Goal: Information Seeking & Learning: Learn about a topic

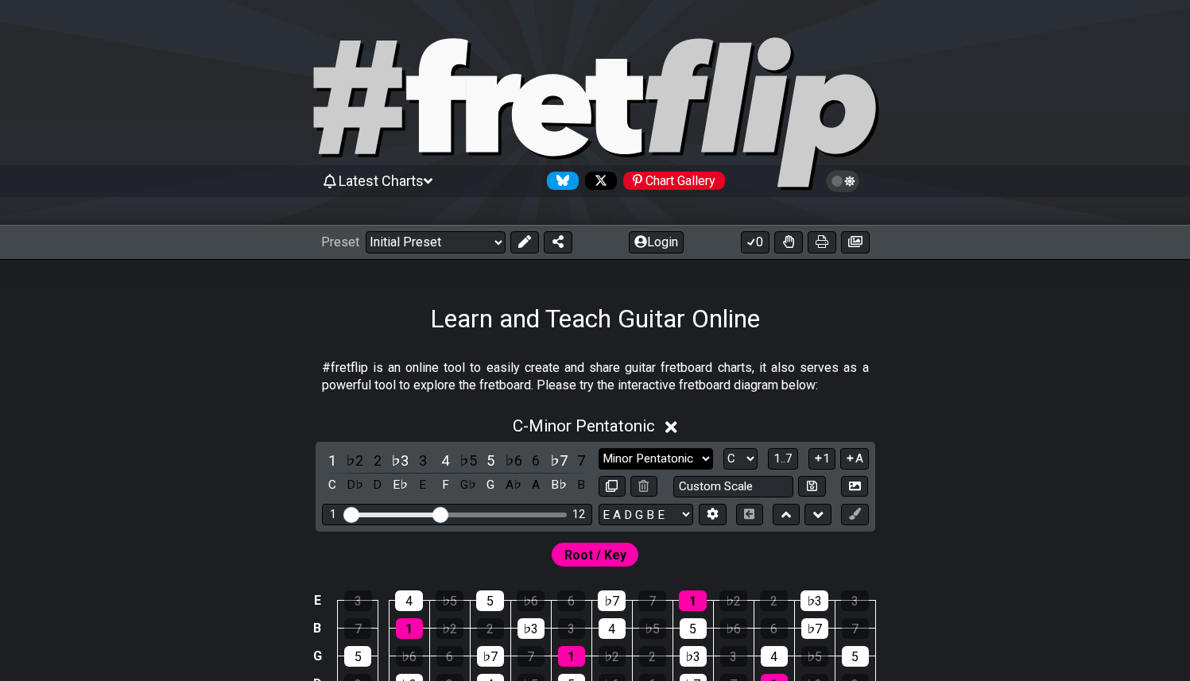
click at [671, 451] on select "Minor Pentatonic Click to edit Minor Pentatonic Major Pentatonic Minor Blues Ma…" at bounding box center [656, 458] width 115 height 21
select select "Diminished"
click at [599, 448] on select "Minor Pentatonic Click to edit Minor Pentatonic Major Pentatonic Minor Blues Ma…" at bounding box center [656, 458] width 115 height 21
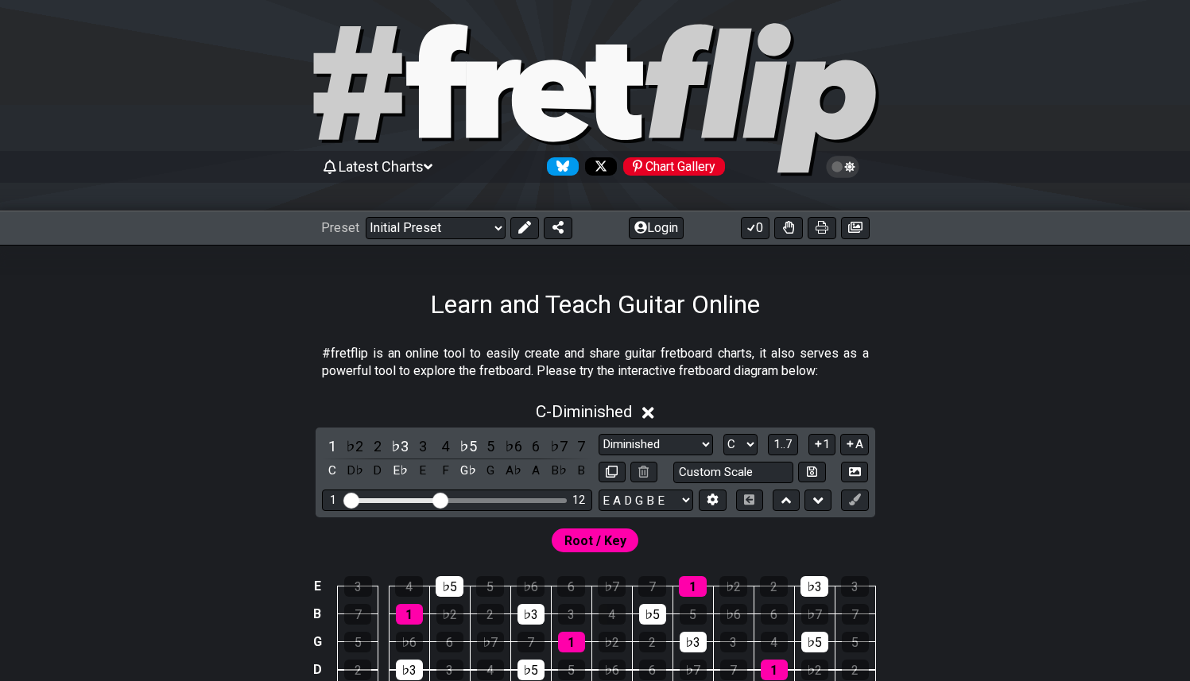
scroll to position [227, 0]
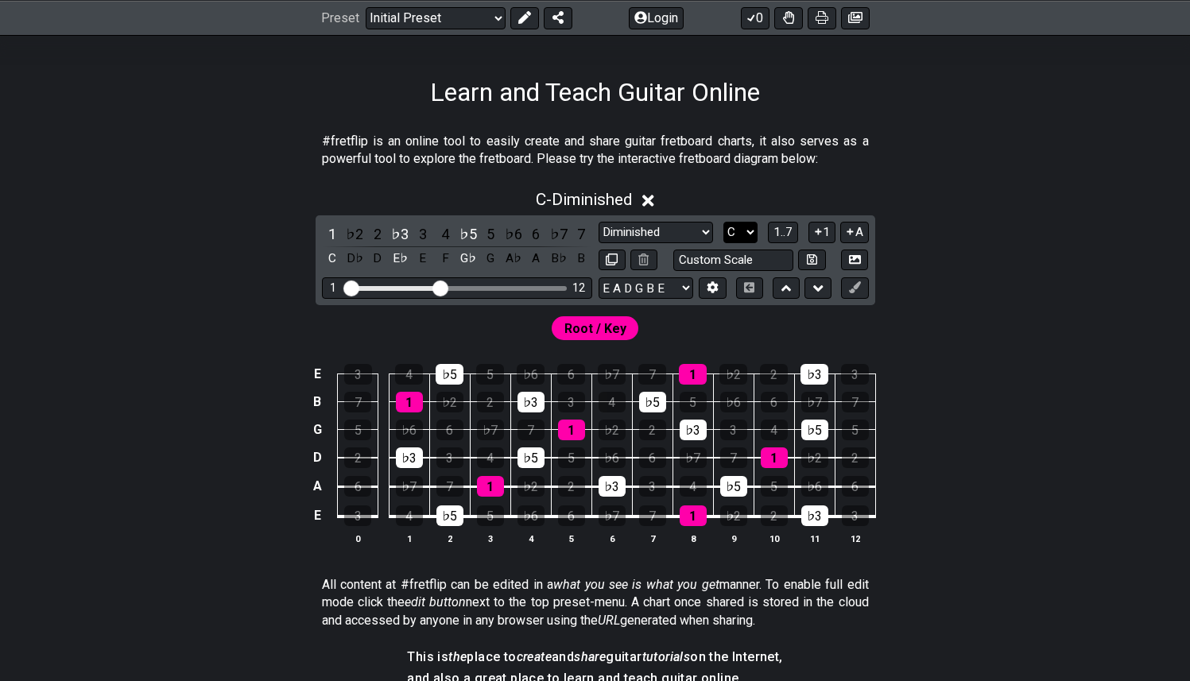
click at [747, 231] on select "A♭ A A♯ B♭ B C C♯ D♭ D D♯ E♭ E F F♯ G♭ G G♯" at bounding box center [741, 232] width 34 height 21
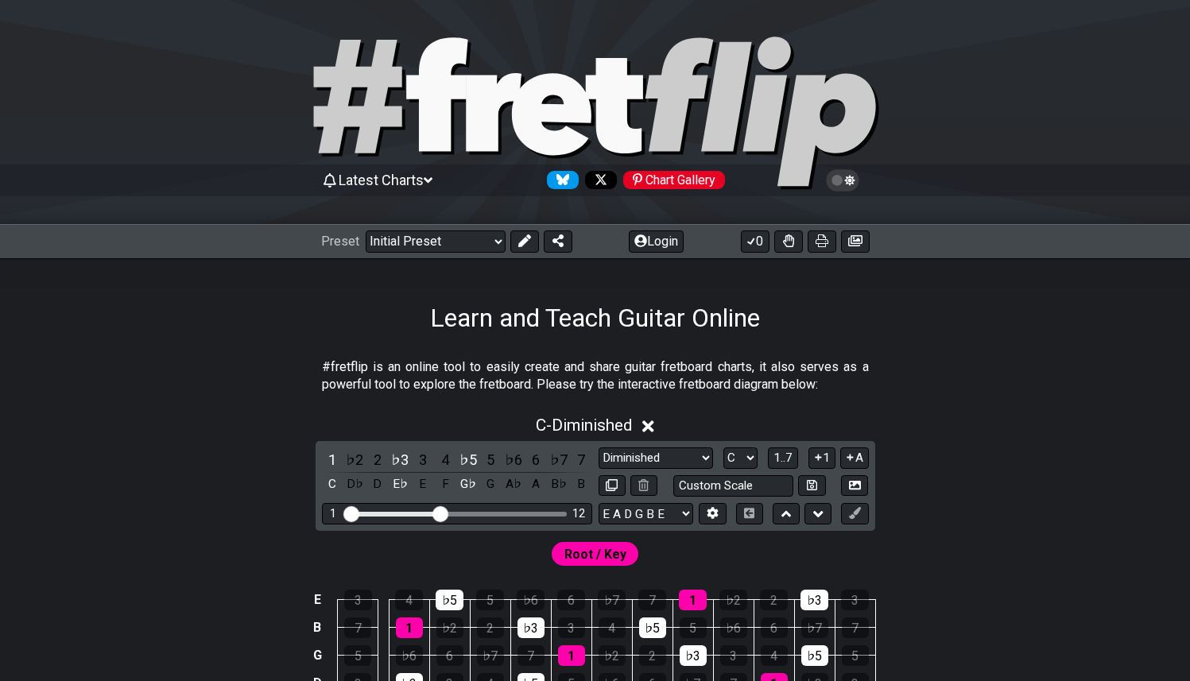
scroll to position [0, 0]
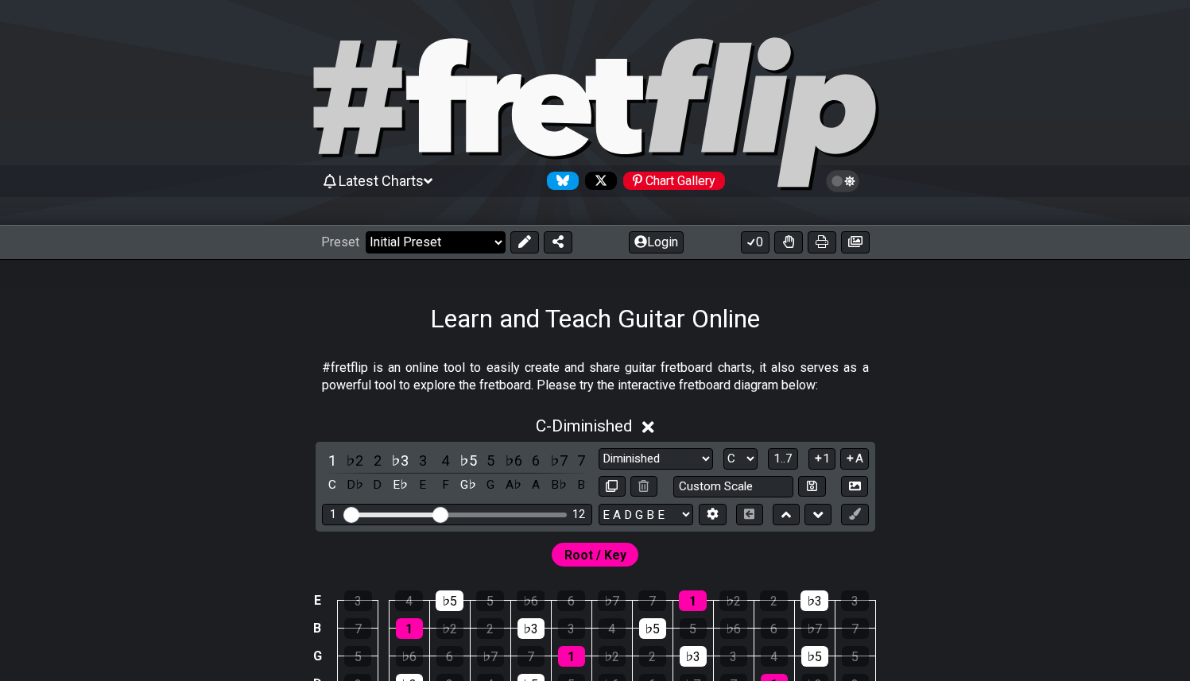
click at [438, 240] on select "Welcome to #fretflip! Initial Preset Custom Preset Minor Pentatonic Major Penta…" at bounding box center [436, 242] width 140 height 22
click at [366, 231] on select "Welcome to #fretflip! Initial Preset Custom Preset Minor Pentatonic Major Penta…" at bounding box center [436, 242] width 140 height 22
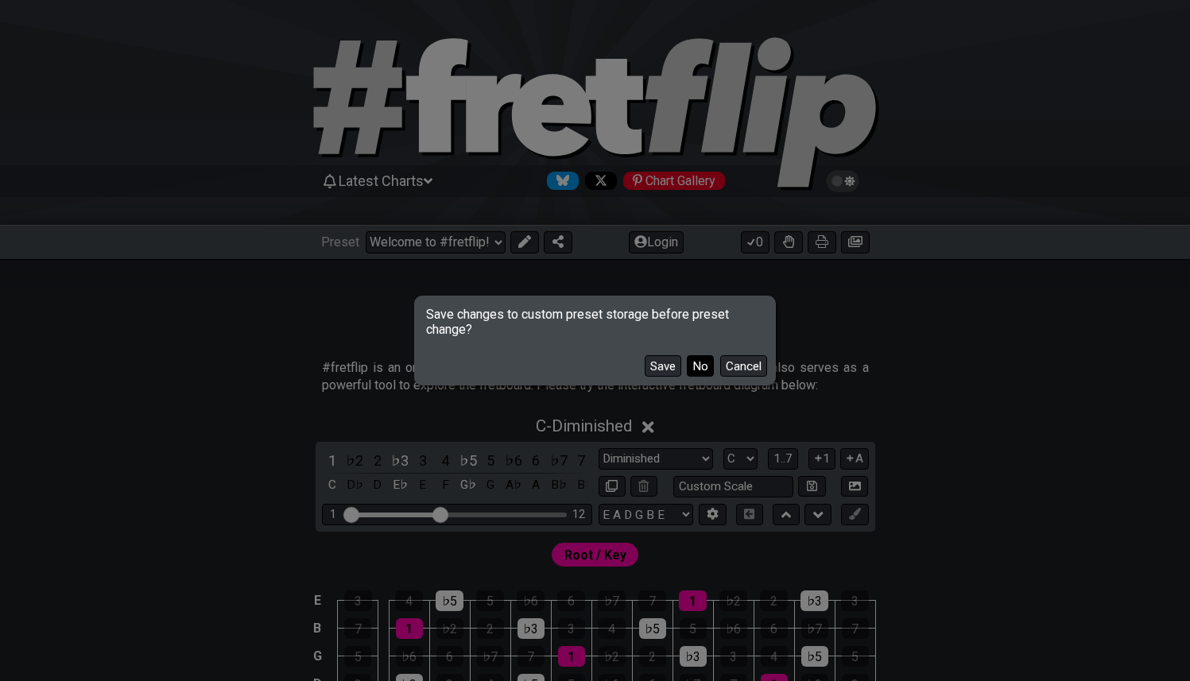
click at [697, 367] on button "No" at bounding box center [700, 365] width 27 height 21
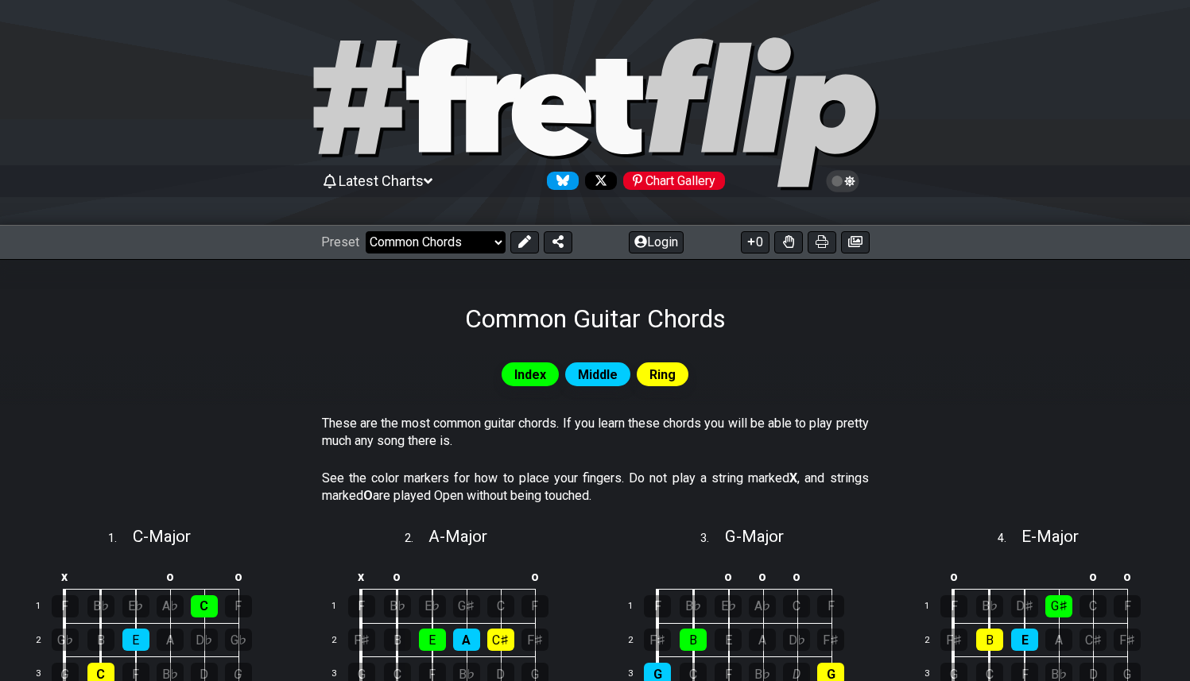
click at [456, 248] on select "Welcome to #fretflip! Initial Preset Custom Preset Minor Pentatonic Major Penta…" at bounding box center [436, 242] width 140 height 22
click at [366, 231] on select "Welcome to #fretflip! Initial Preset Custom Preset Minor Pentatonic Major Penta…" at bounding box center [436, 242] width 140 height 22
select select "/extended-chords"
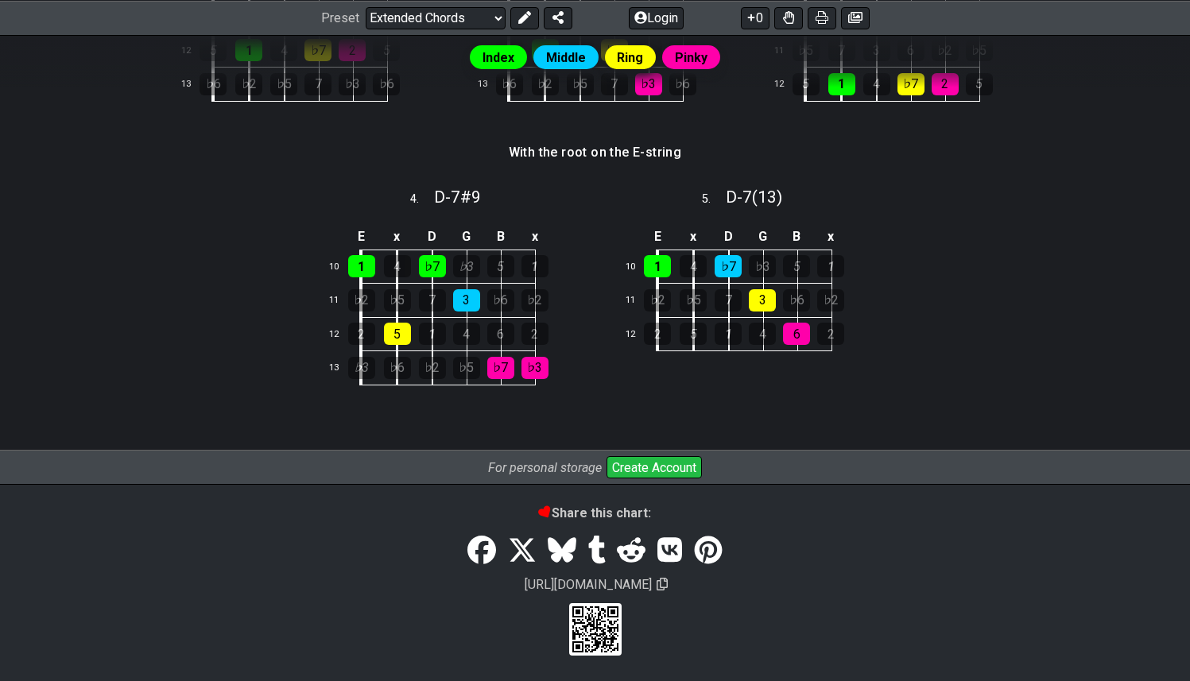
scroll to position [431, 0]
